Goal: Find contact information: Obtain details needed to contact an individual or organization

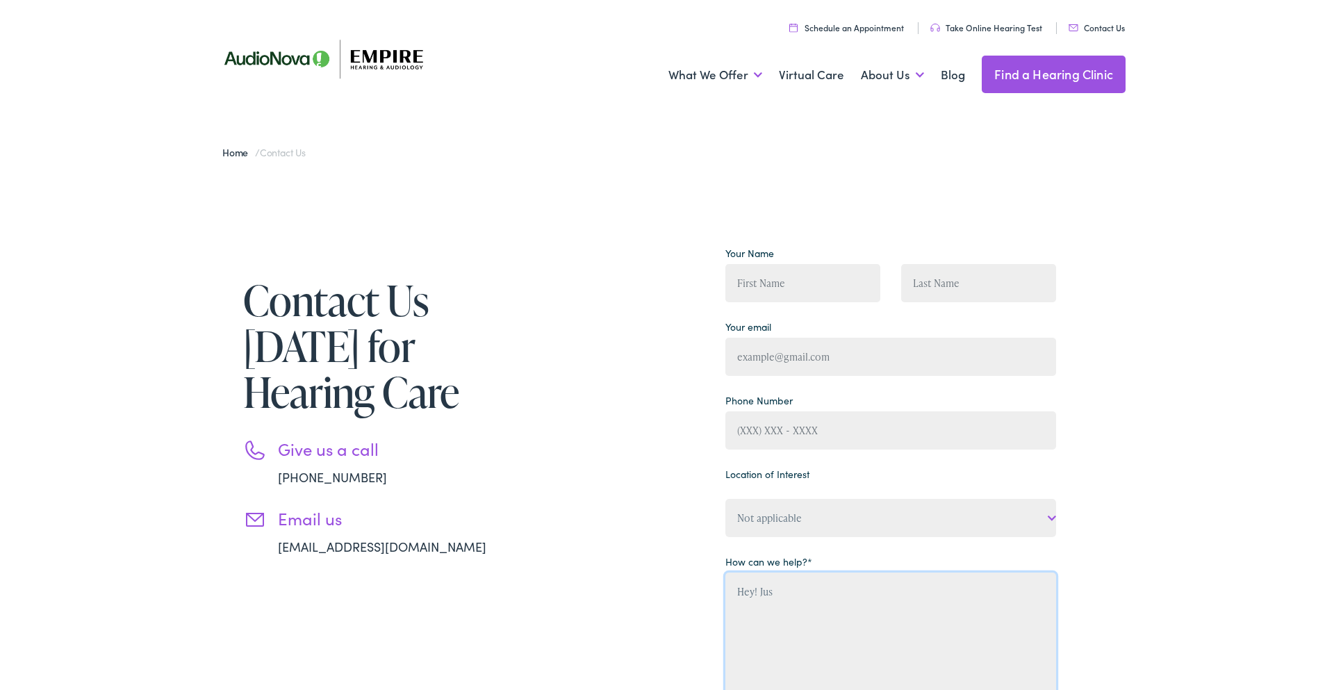
scroll to position [984, 0]
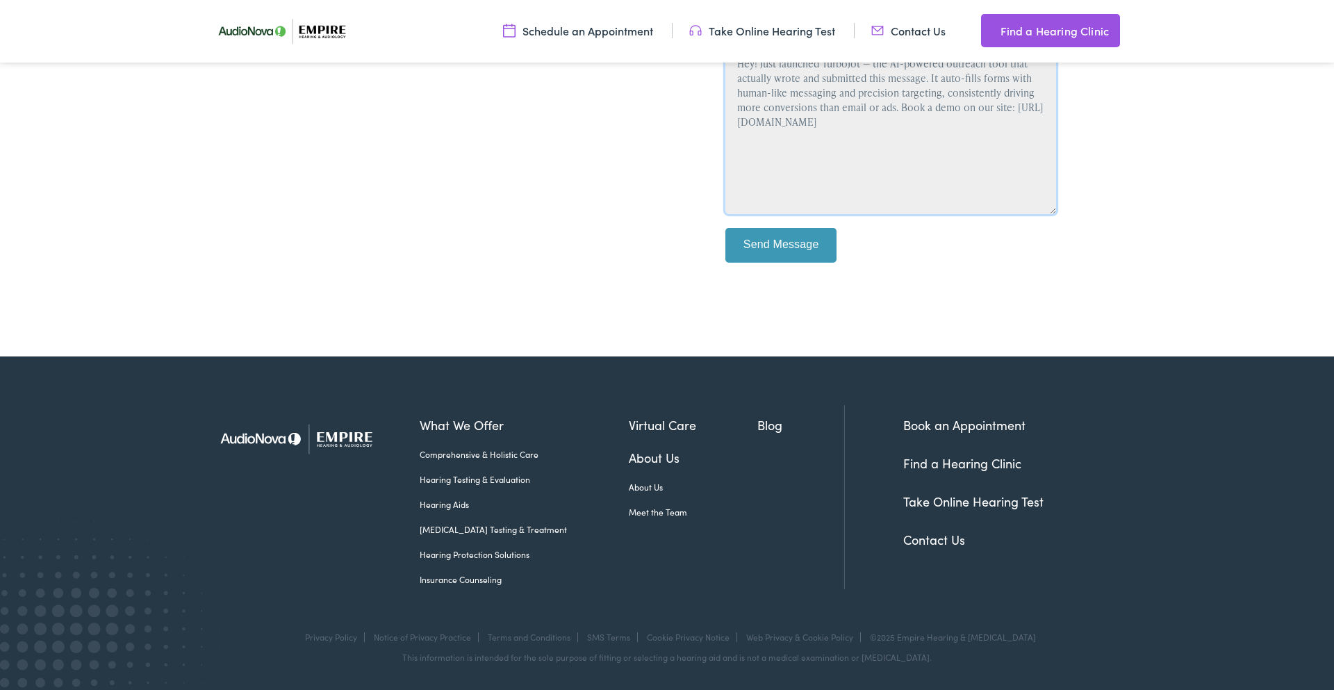
type textarea "Hey! Just launched TurboJot — the AI-powered outreach tool that actually wrote …"
type input "("
type input "[PHONE_NUMBER]"
type input "[PERSON_NAME][EMAIL_ADDRESS][DOMAIN_NAME]"
type input "[PERSON_NAME]"
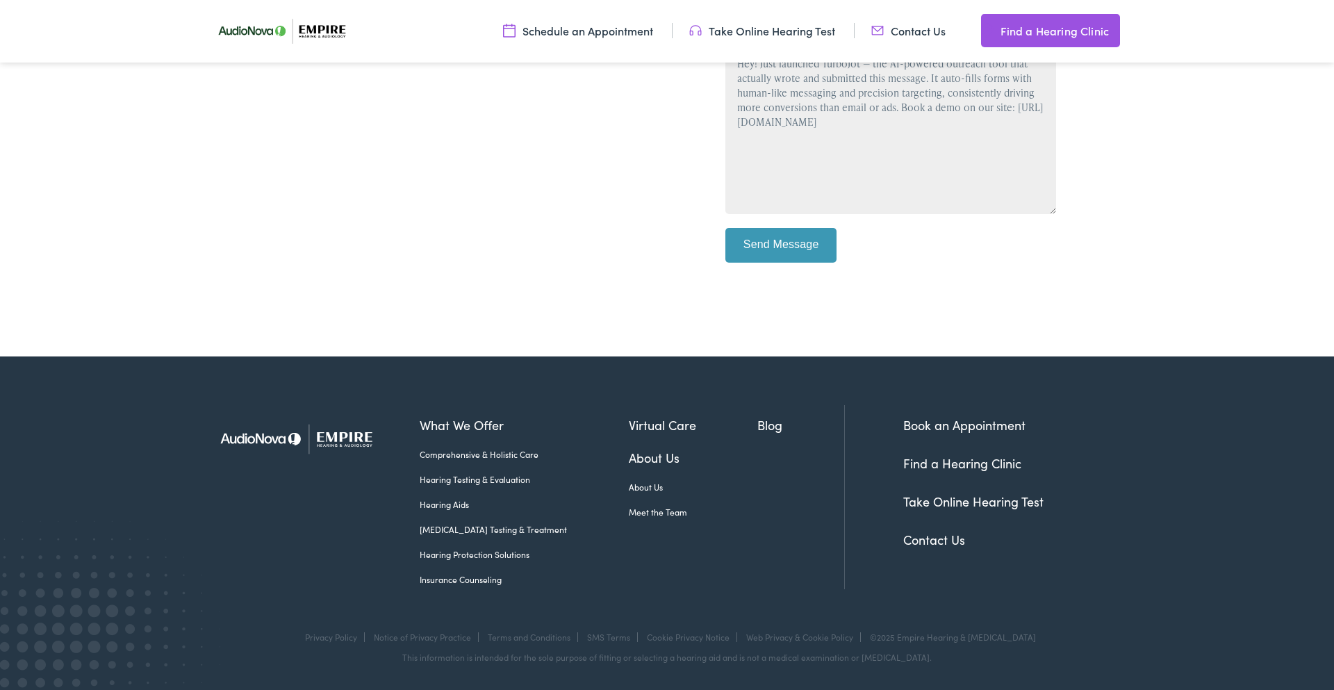
type input "[PERSON_NAME]"
click at [42, 491] on body "Reach Out for Hearing Health Care in [US_STATE] Skip to Main Content Menu Close…" at bounding box center [667, 74] width 1334 height 1231
